Goal: Task Accomplishment & Management: Manage account settings

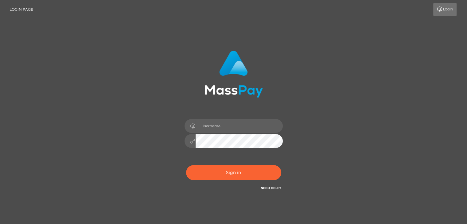
click at [439, 6] on link "Login" at bounding box center [444, 9] width 23 height 13
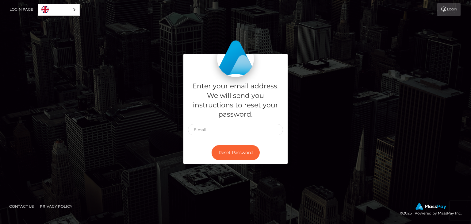
click at [452, 9] on link "Login" at bounding box center [449, 9] width 23 height 13
